Goal: Task Accomplishment & Management: Use online tool/utility

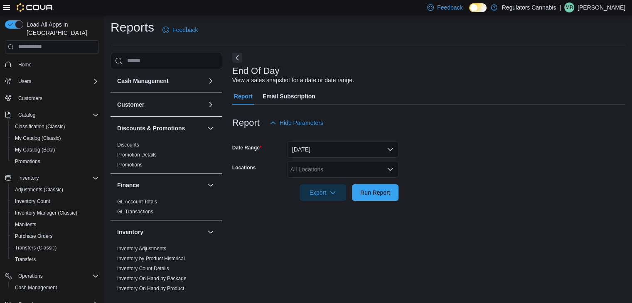
scroll to position [24, 0]
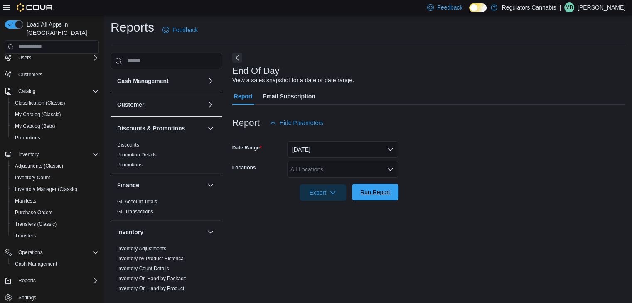
click at [382, 185] on span "Run Report" at bounding box center [375, 192] width 37 height 17
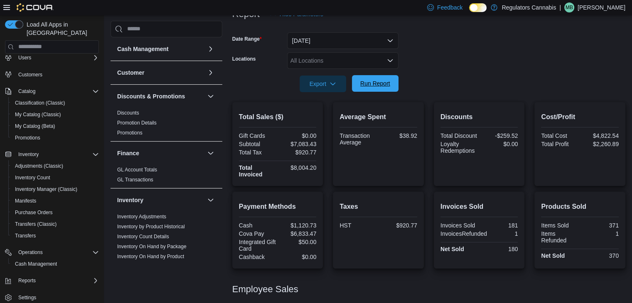
scroll to position [70, 0]
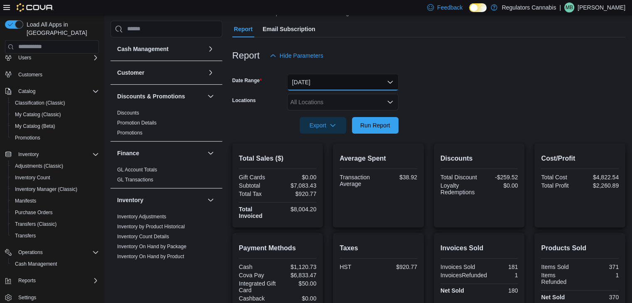
click at [371, 85] on button "[DATE]" at bounding box center [342, 82] width 111 height 17
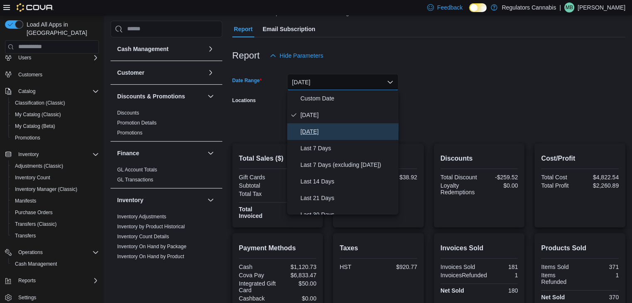
click at [344, 133] on span "[DATE]" at bounding box center [347, 132] width 95 height 10
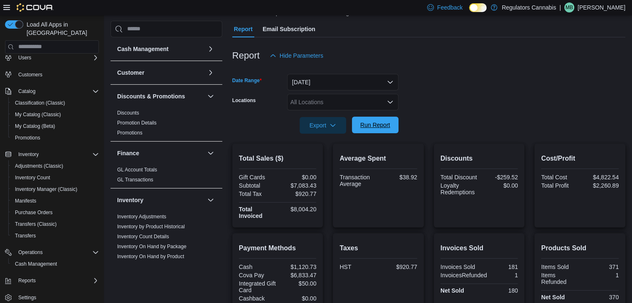
click at [372, 127] on span "Run Report" at bounding box center [375, 125] width 30 height 8
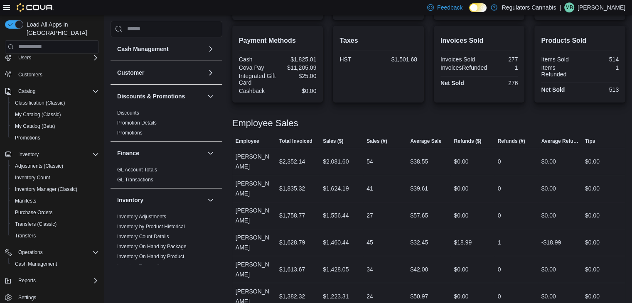
scroll to position [29, 0]
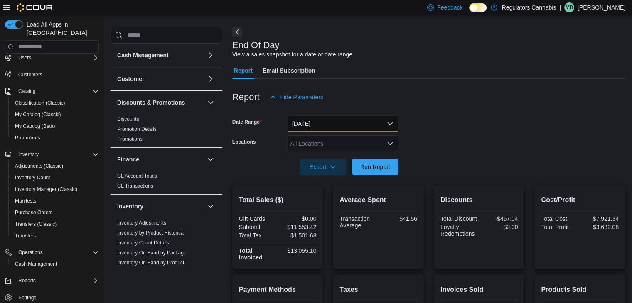
click at [382, 125] on button "[DATE]" at bounding box center [342, 123] width 111 height 17
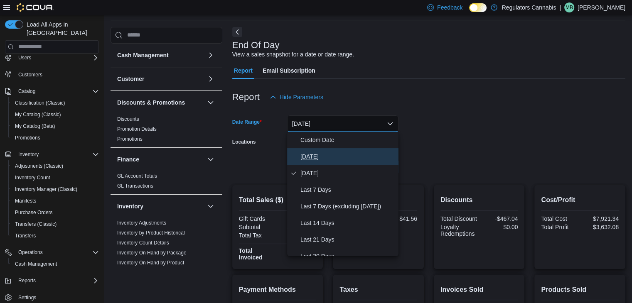
click at [341, 157] on span "[DATE]" at bounding box center [347, 157] width 95 height 10
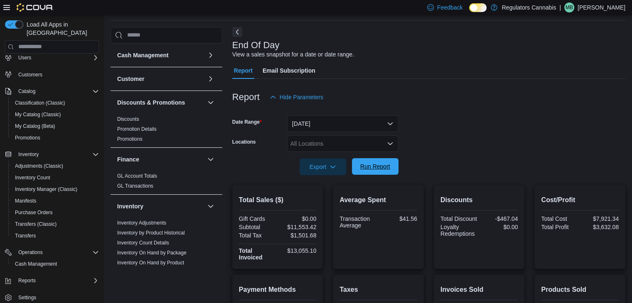
click at [376, 167] on span "Run Report" at bounding box center [375, 166] width 30 height 8
click at [387, 168] on span "Run Report" at bounding box center [375, 166] width 30 height 8
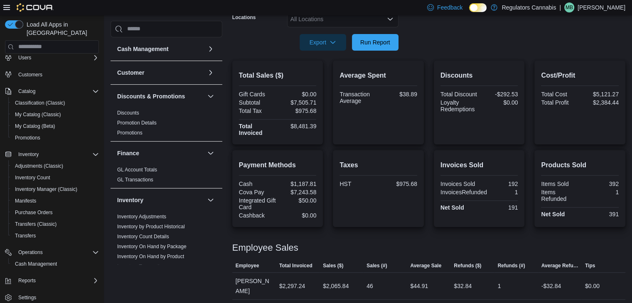
scroll to position [278, 0]
